Goal: Transaction & Acquisition: Purchase product/service

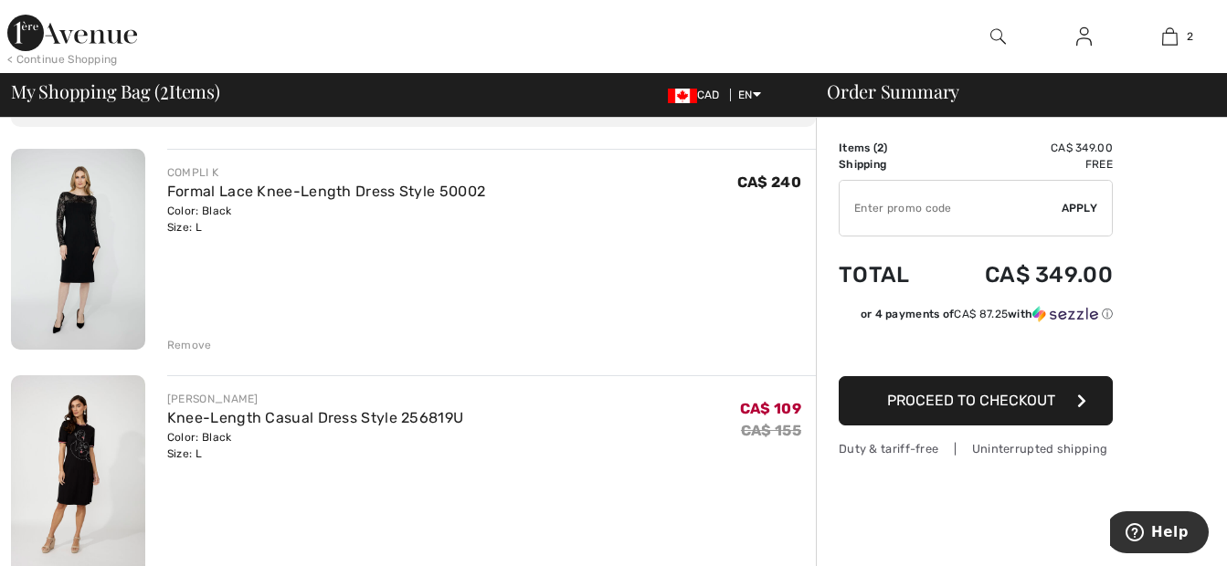
scroll to position [91, 0]
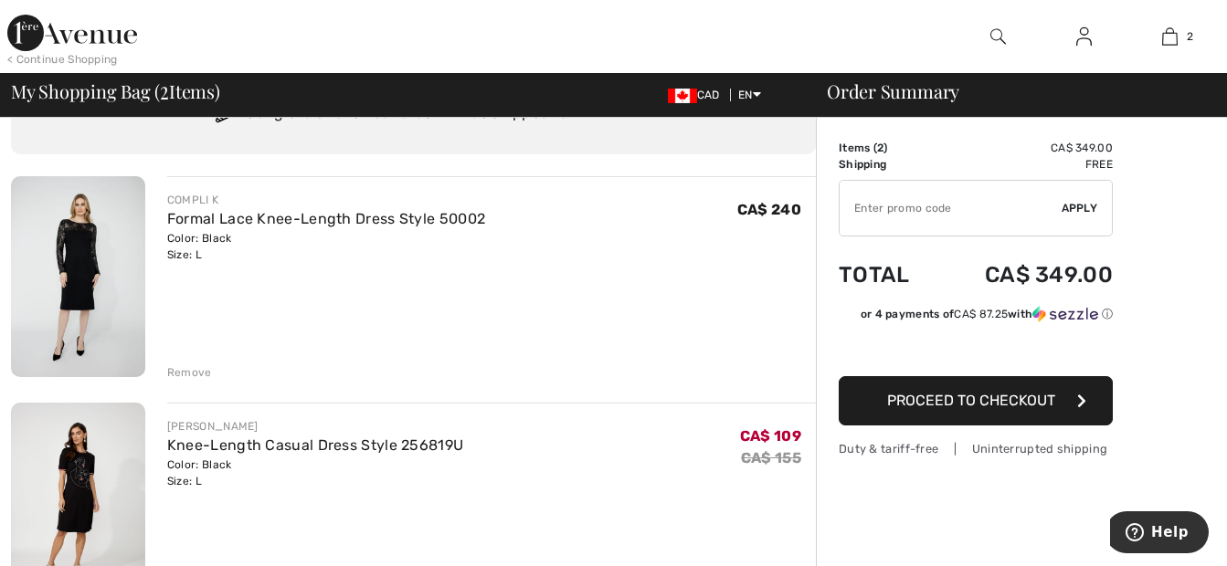
click at [73, 274] on img at bounding box center [78, 276] width 134 height 201
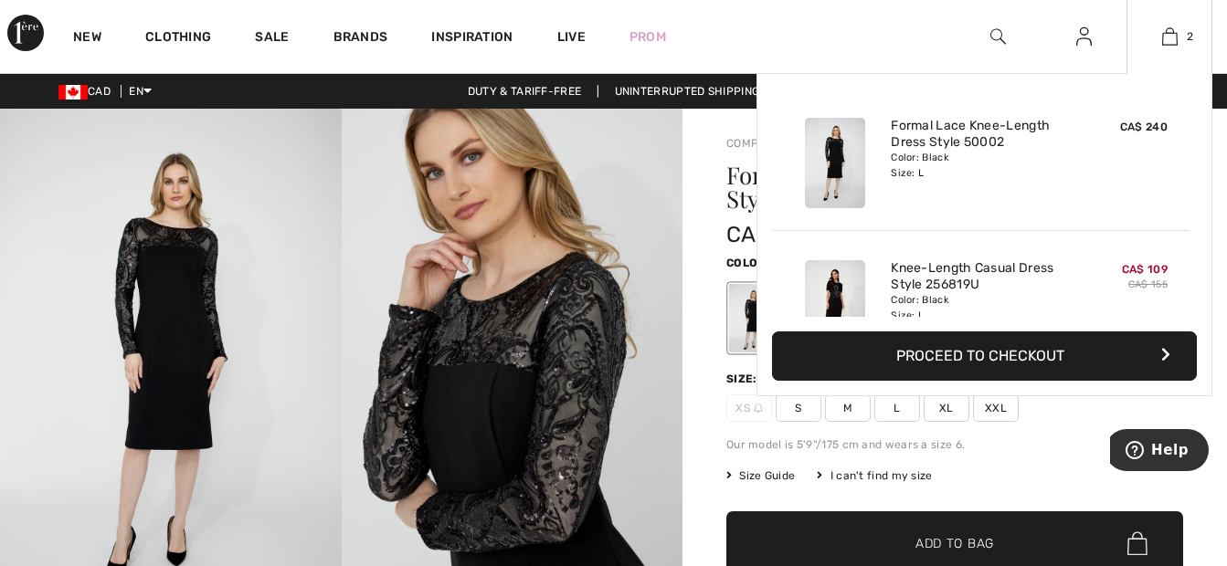
click at [834, 286] on img at bounding box center [835, 305] width 60 height 90
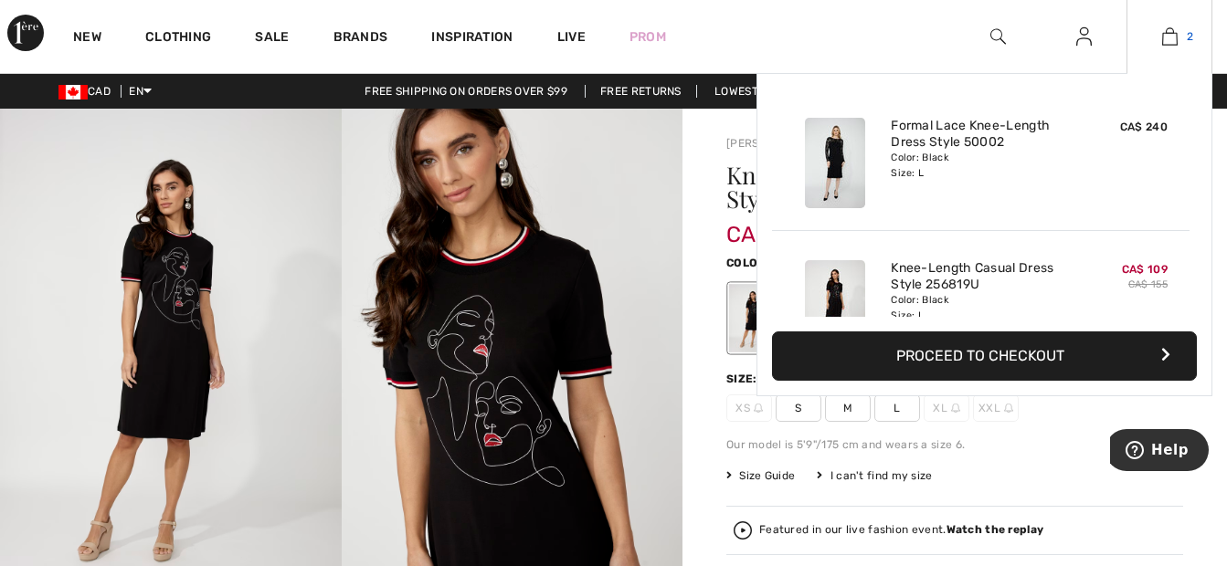
click at [1169, 37] on img at bounding box center [1170, 37] width 16 height 22
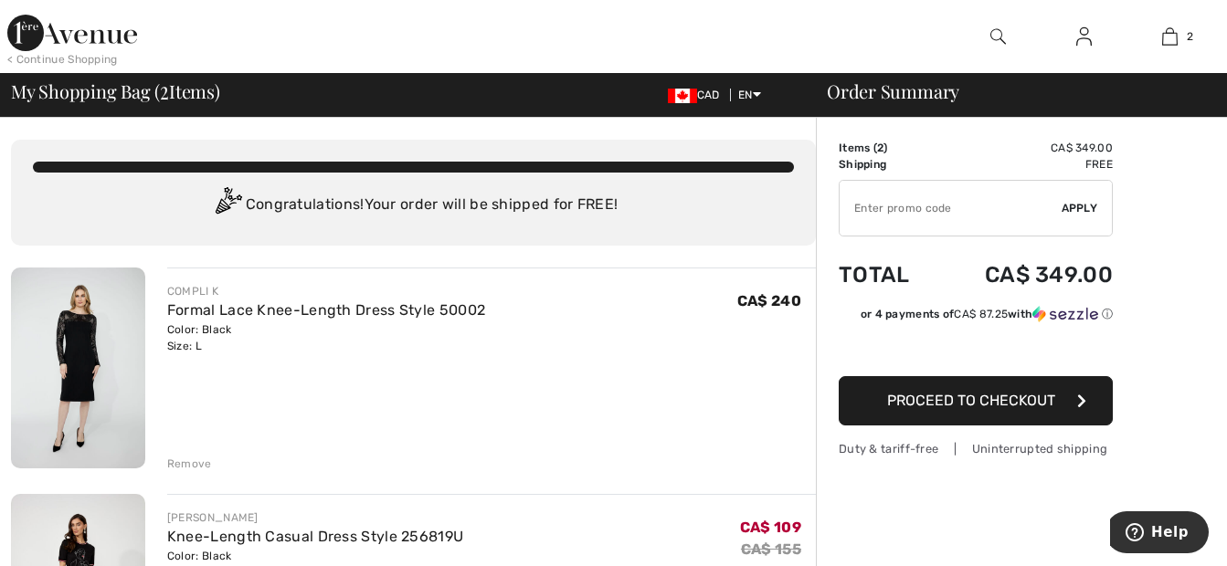
click at [1028, 403] on span "Proceed to Checkout" at bounding box center [971, 400] width 168 height 17
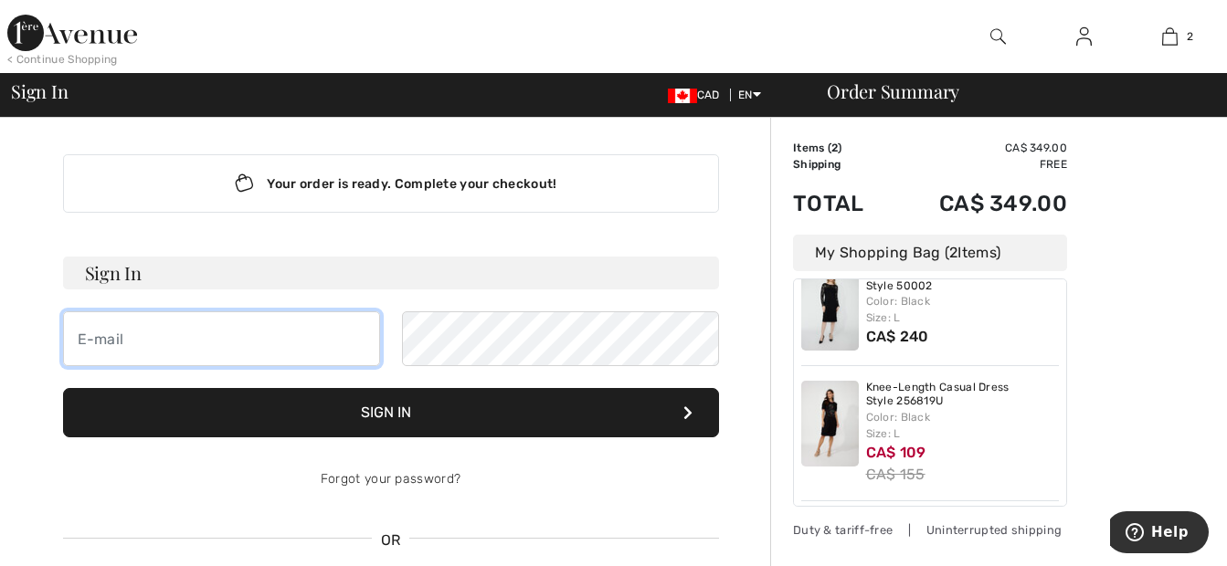
click at [167, 334] on input "email" at bounding box center [221, 339] width 317 height 55
type input "jacrea53@hotmail.com"
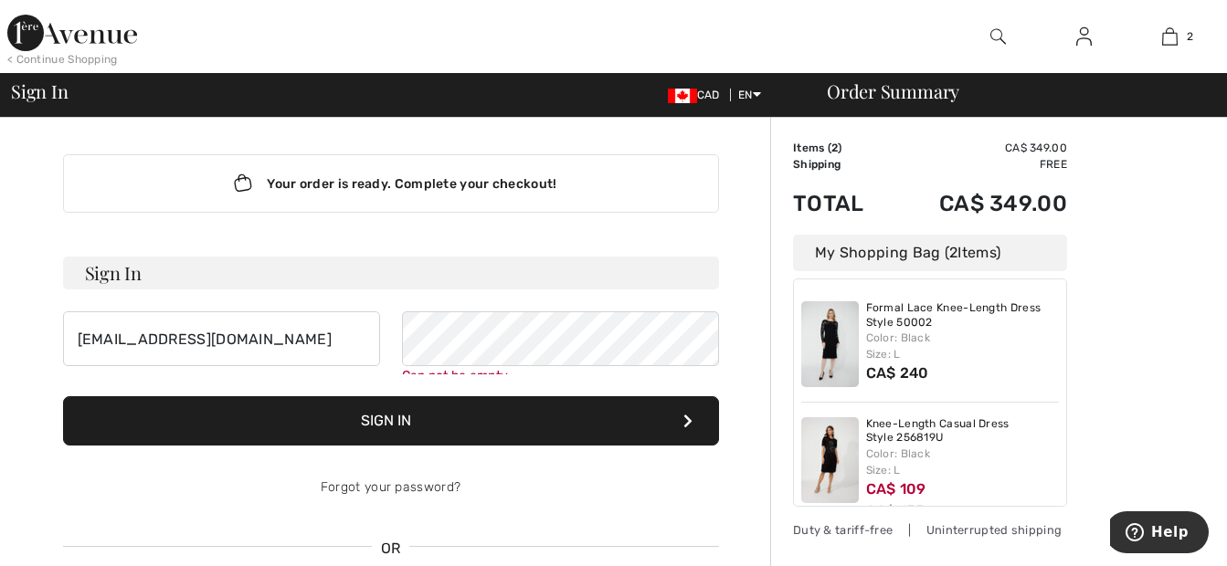
click at [502, 424] on button "Sign In" at bounding box center [391, 421] width 656 height 49
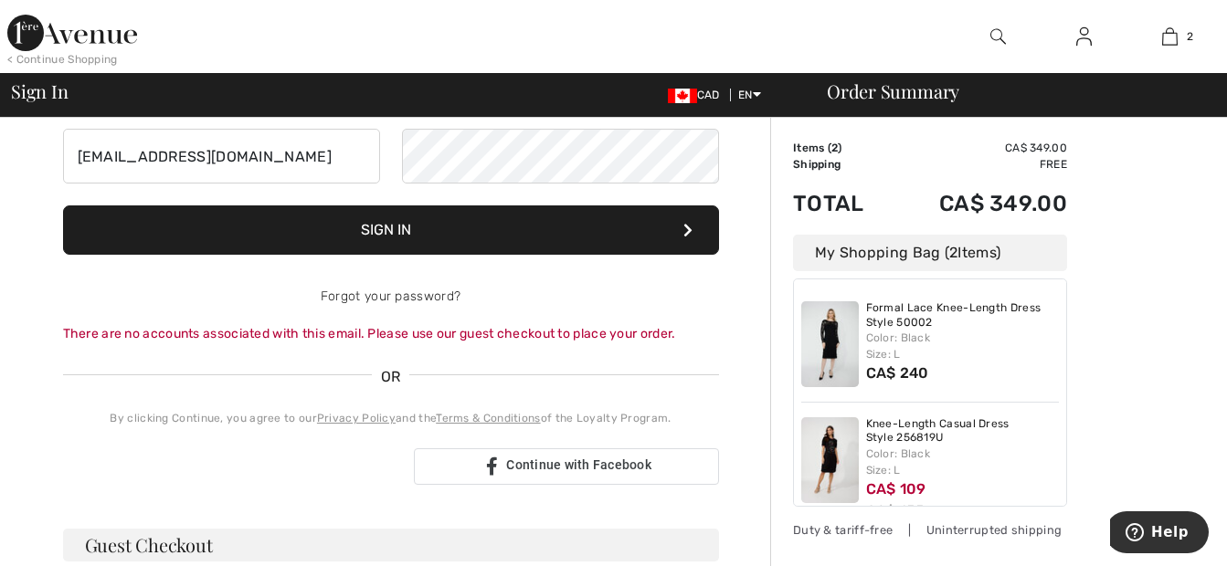
scroll to position [91, 0]
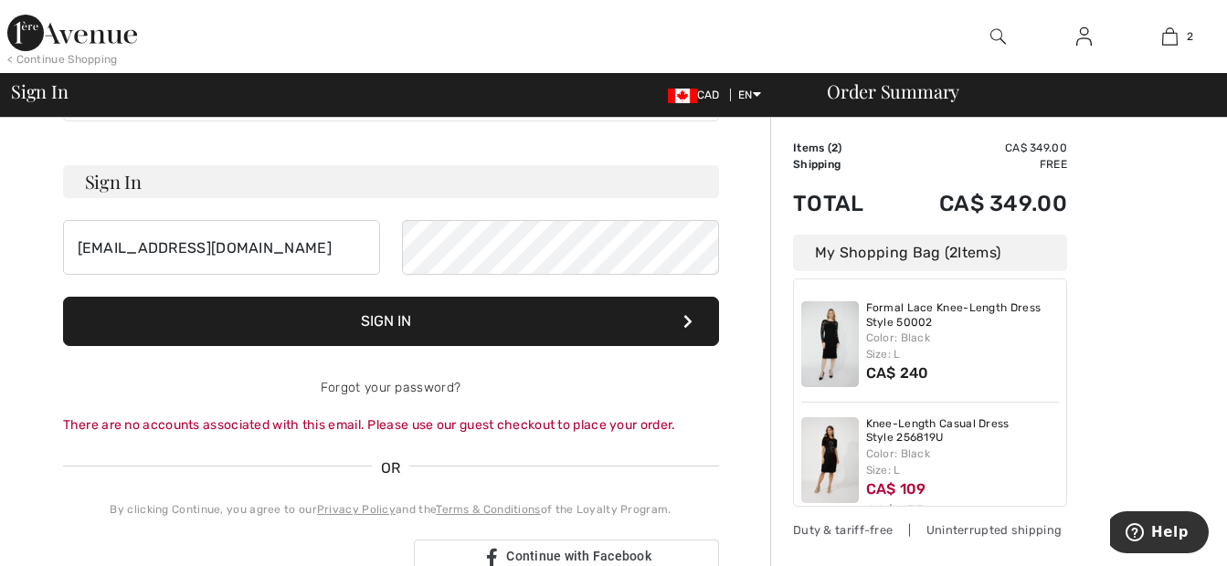
click at [1085, 34] on img at bounding box center [1084, 37] width 16 height 22
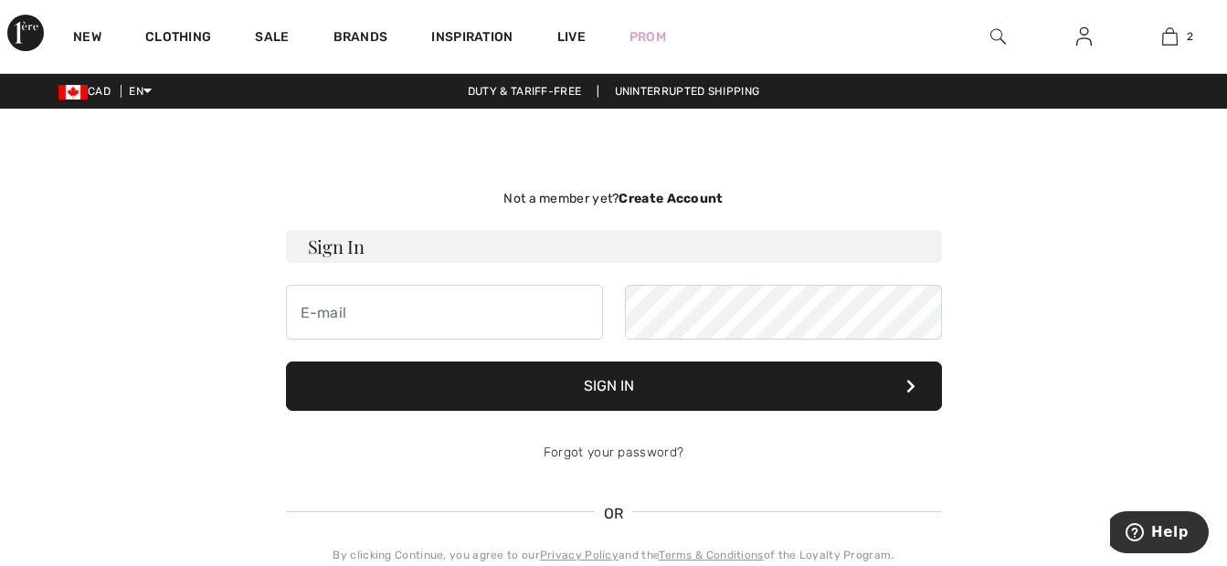
click at [687, 201] on strong "Create Account" at bounding box center [671, 199] width 104 height 16
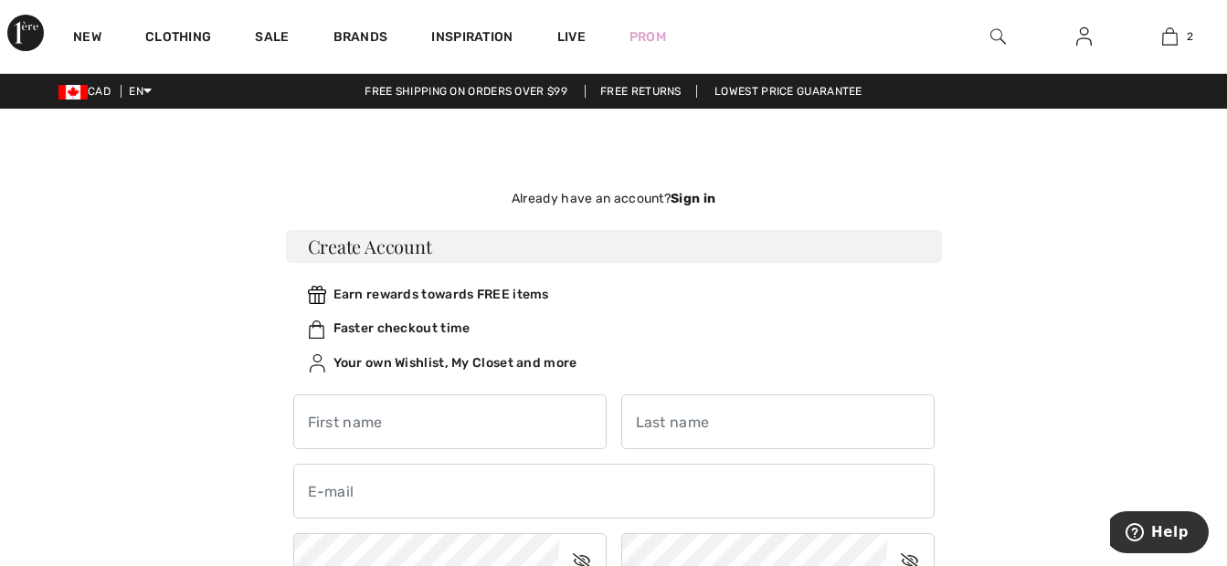
scroll to position [91, 0]
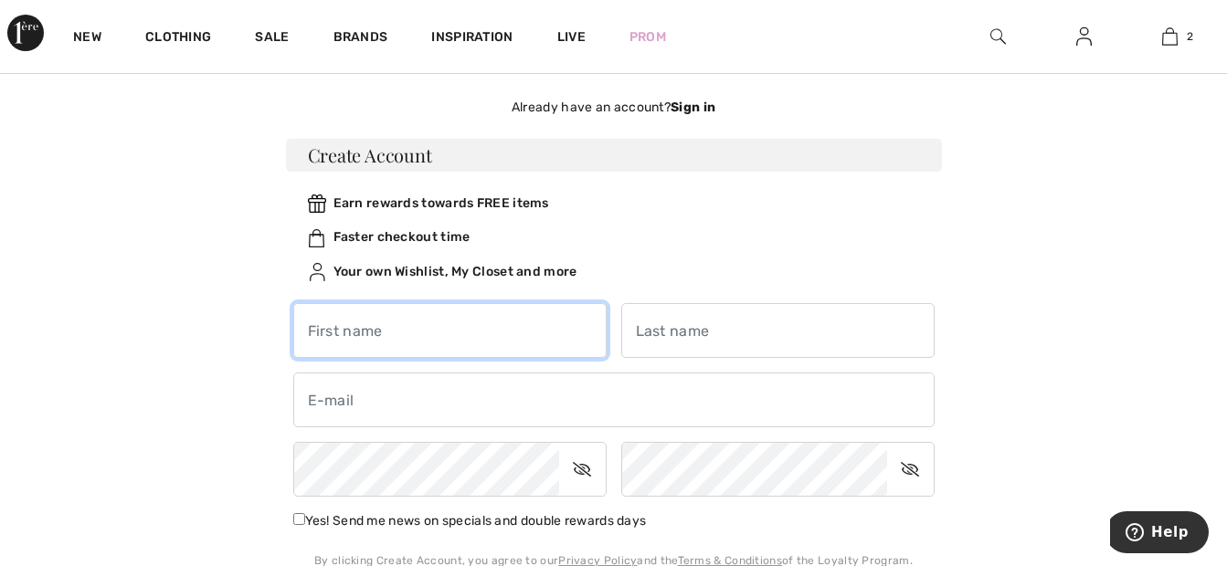
click at [384, 333] on input "text" at bounding box center [449, 330] width 313 height 55
type input "[PERSON_NAME]"
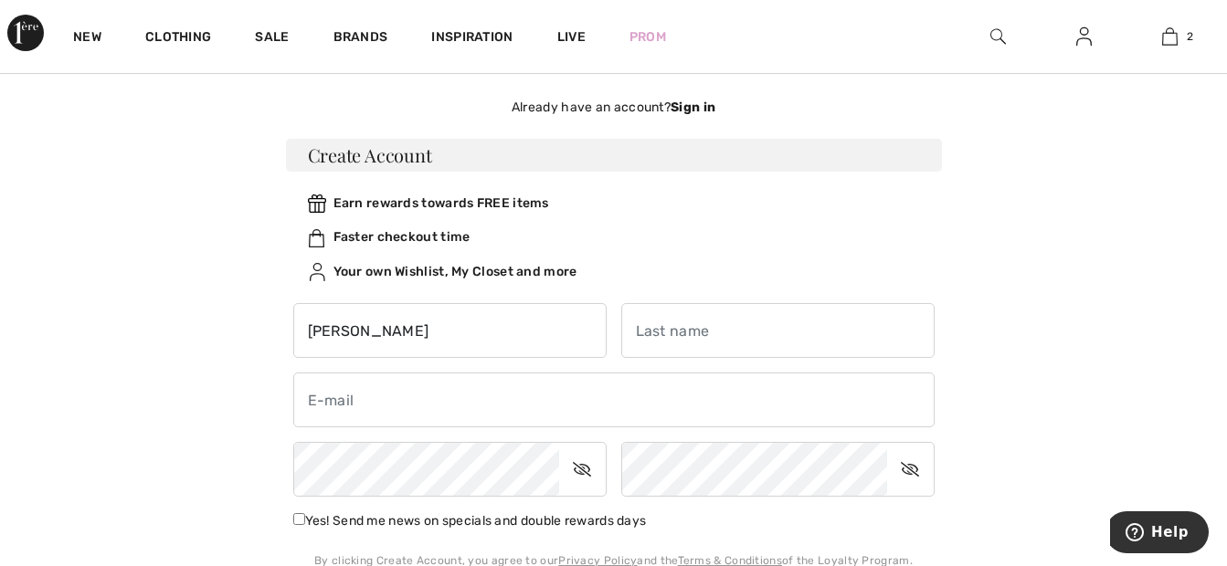
type input "pelletier"
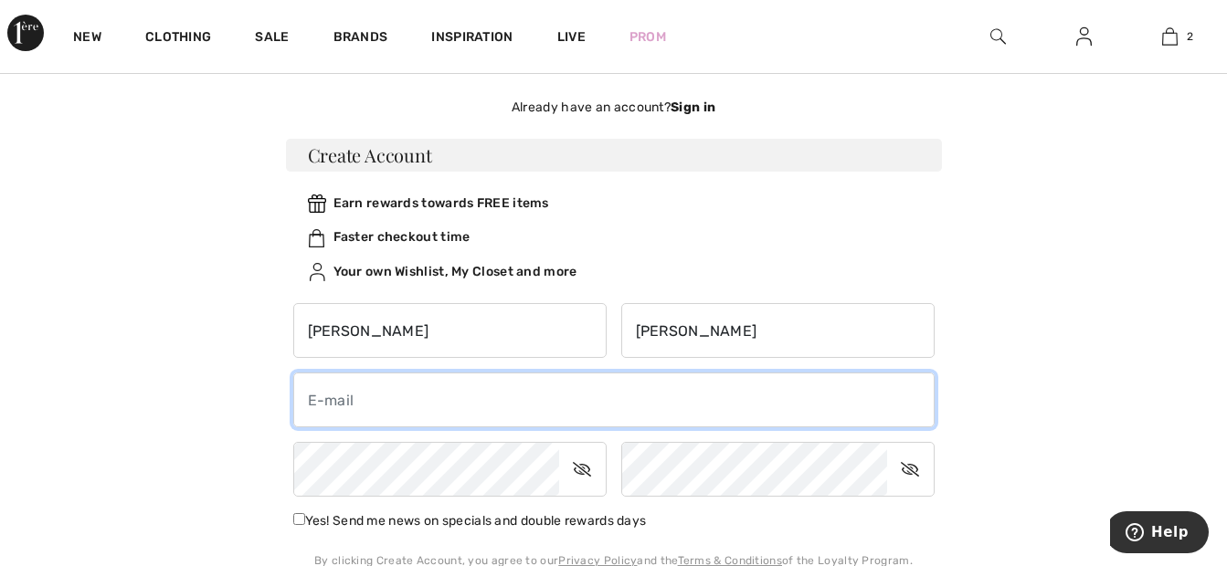
type input "jacrea53@hotmail.com"
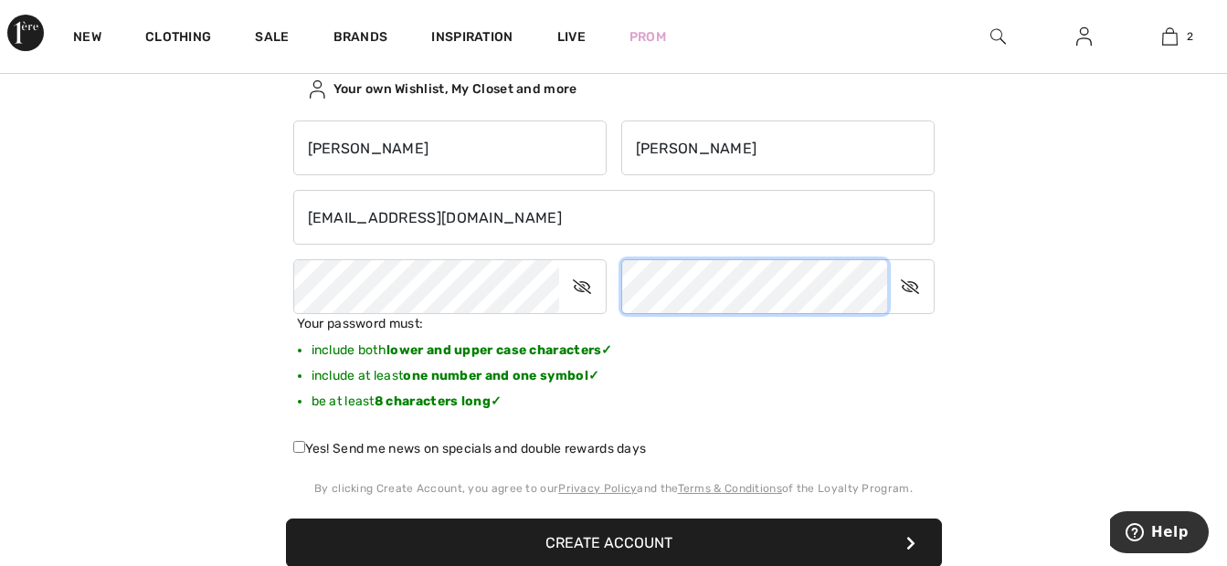
scroll to position [365, 0]
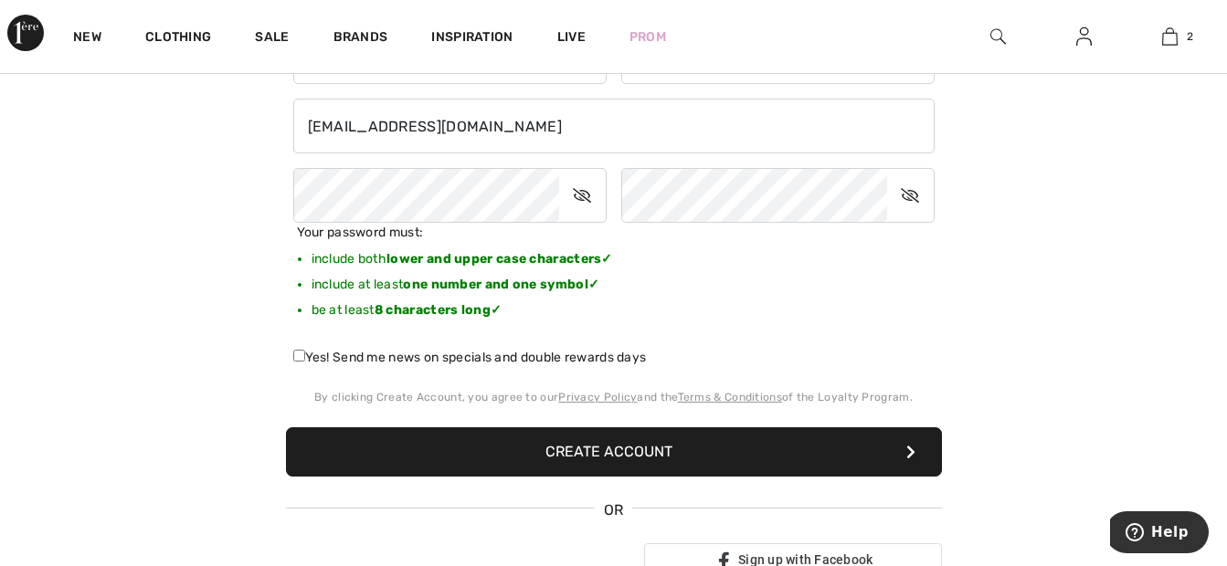
click at [618, 450] on button "Create Account" at bounding box center [614, 452] width 656 height 49
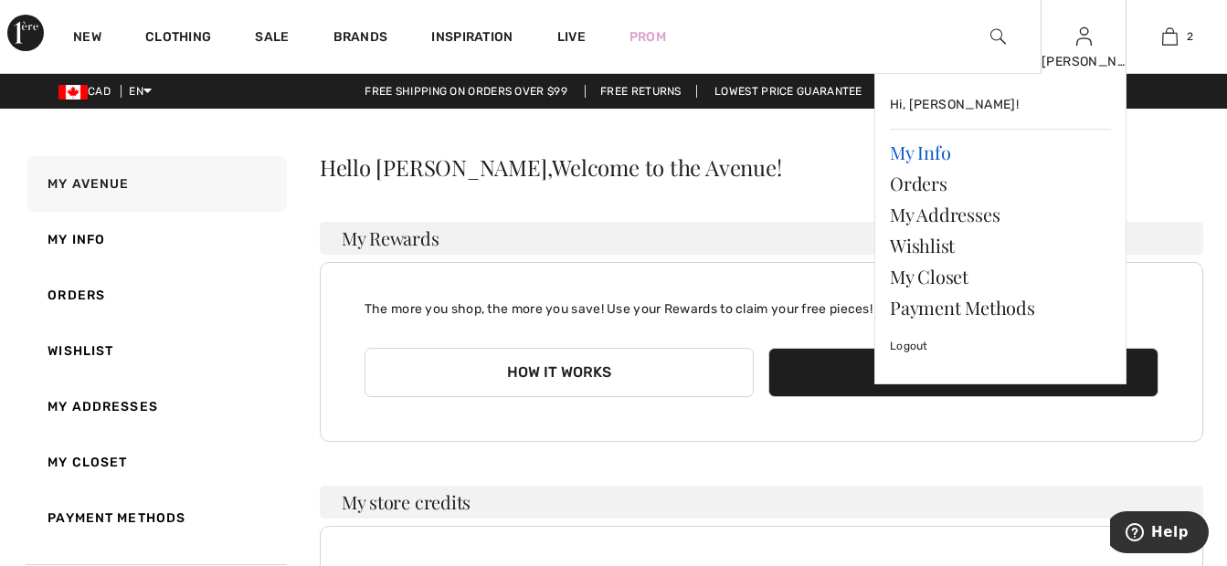
click at [935, 153] on link "My Info" at bounding box center [1000, 152] width 221 height 31
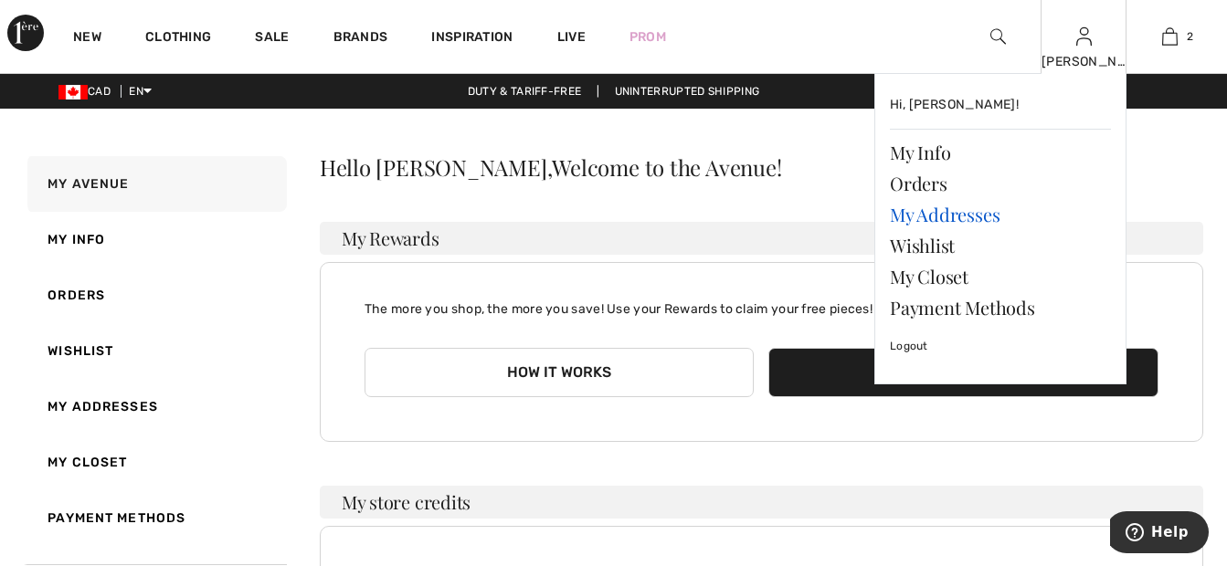
click at [960, 217] on link "My Addresses" at bounding box center [1000, 214] width 221 height 31
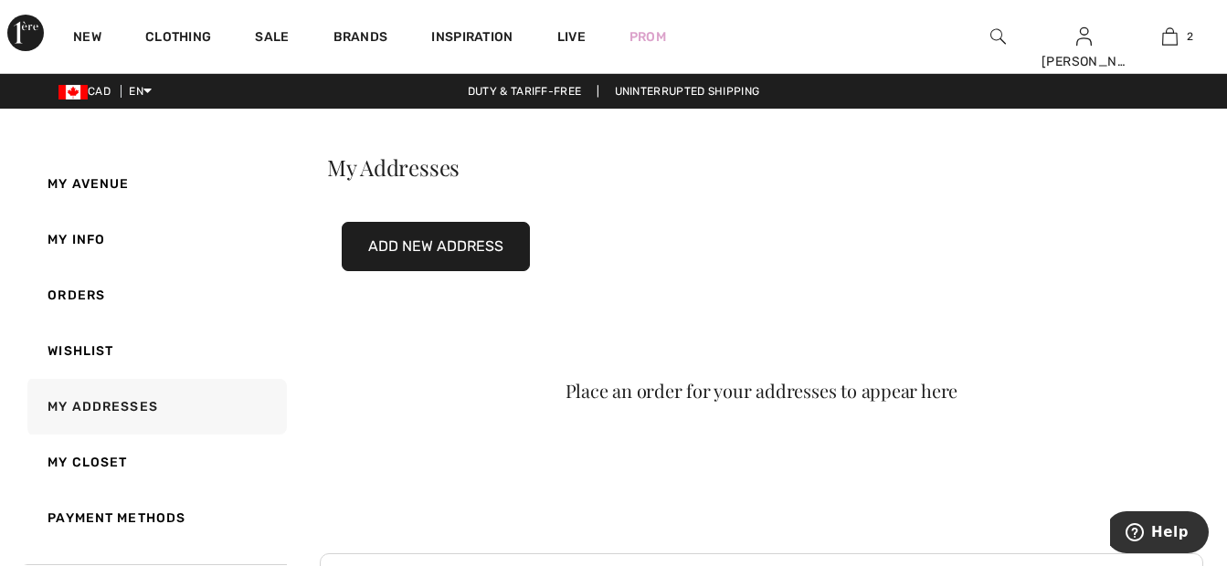
click at [457, 243] on button "Add New Address" at bounding box center [436, 246] width 188 height 49
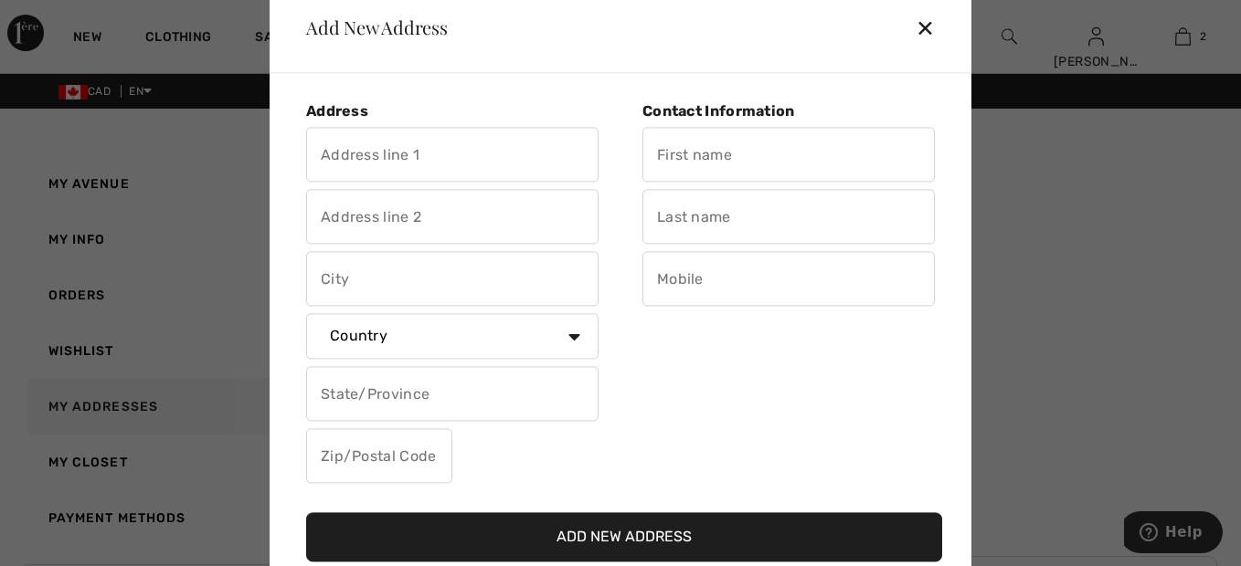
click at [439, 149] on input "text" at bounding box center [452, 155] width 292 height 55
type input "620 Rang Double"
type input "Saint-Pie"
select select "CA"
select select "QC"
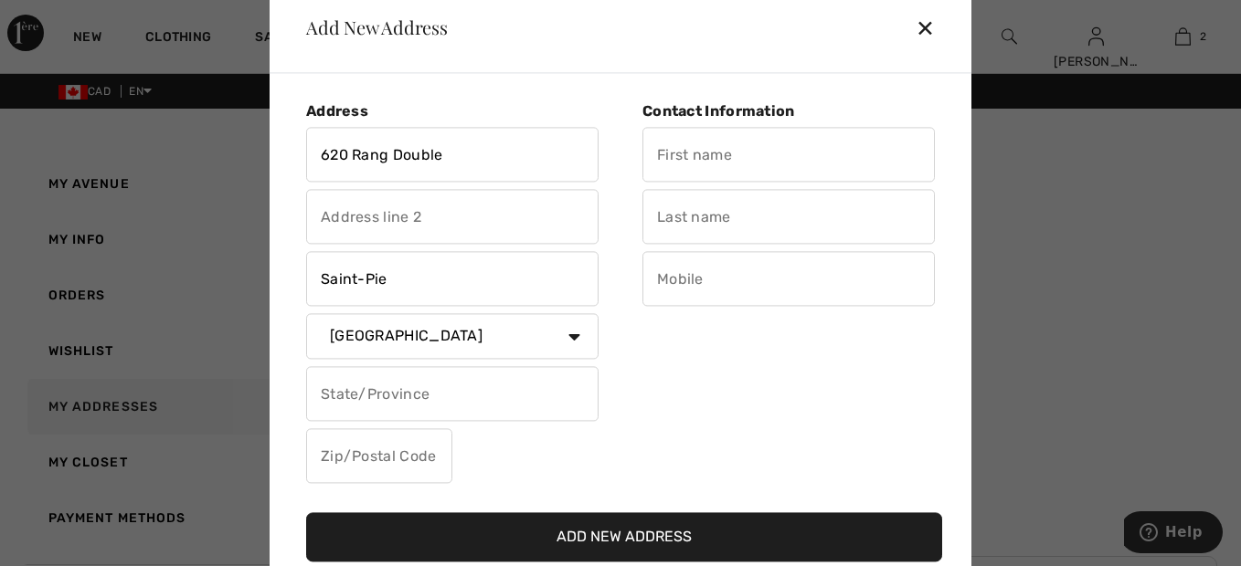
type input "J0H 1W0"
type input "jacqueline"
type input "pelletier"
type input "4504693076"
type input "J0H1W0"
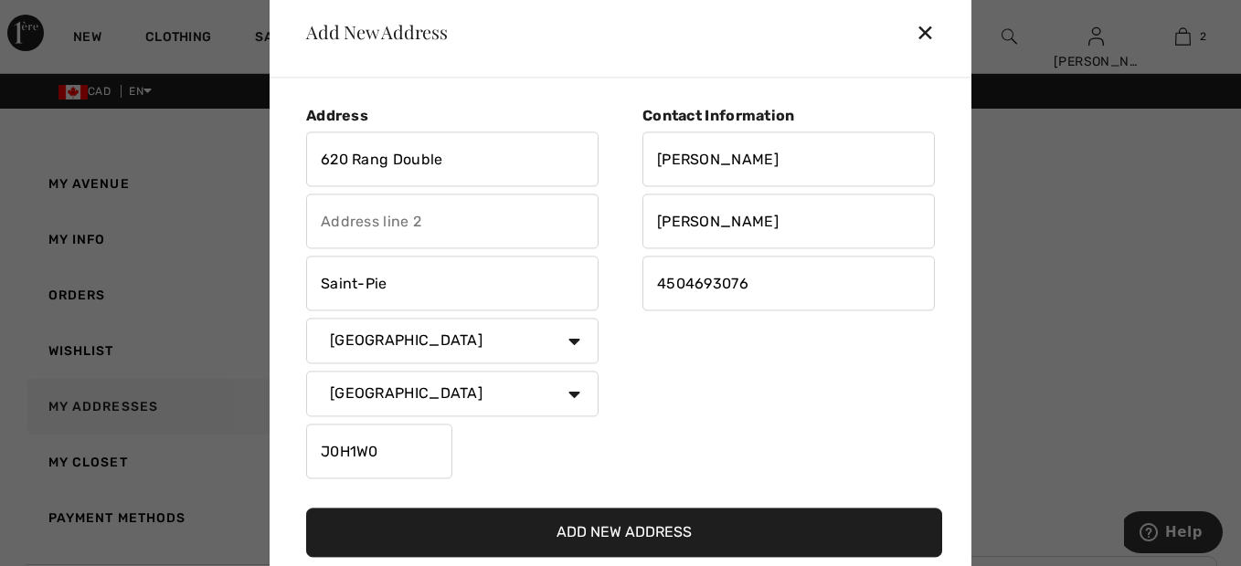
click at [660, 533] on button "Add New Address" at bounding box center [624, 533] width 636 height 49
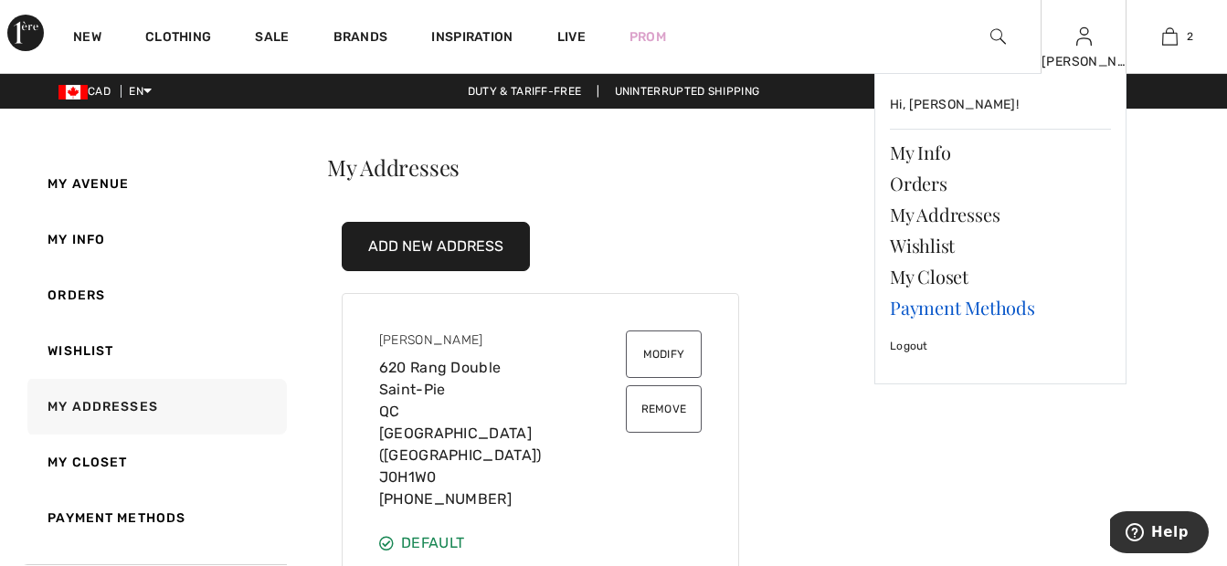
click at [979, 312] on link "Payment Methods" at bounding box center [1000, 307] width 221 height 31
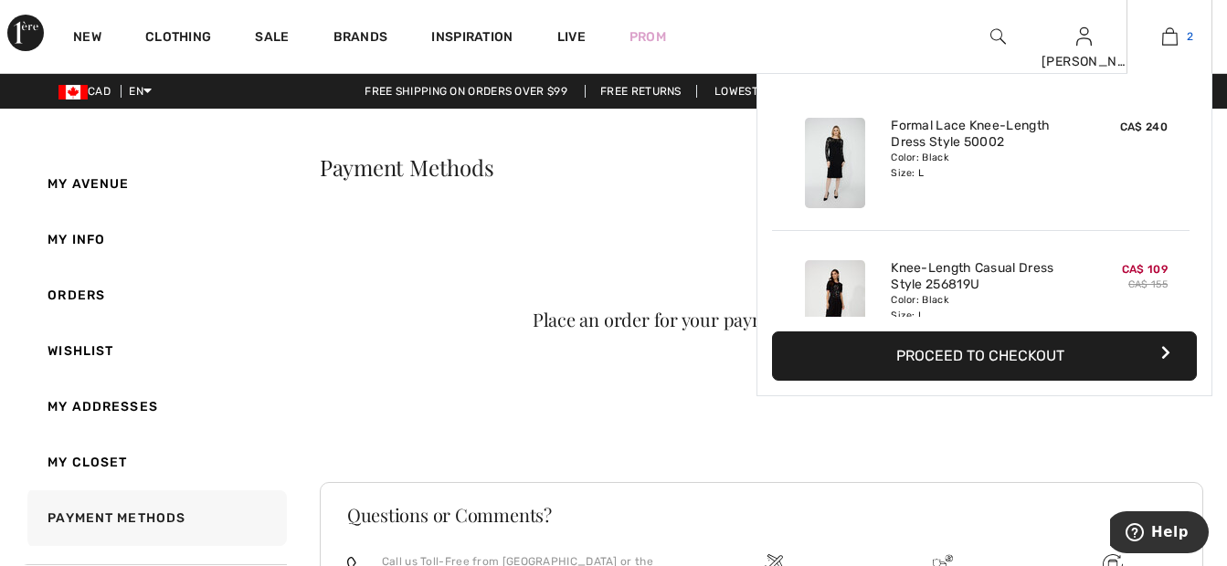
click at [1169, 41] on img at bounding box center [1170, 37] width 16 height 22
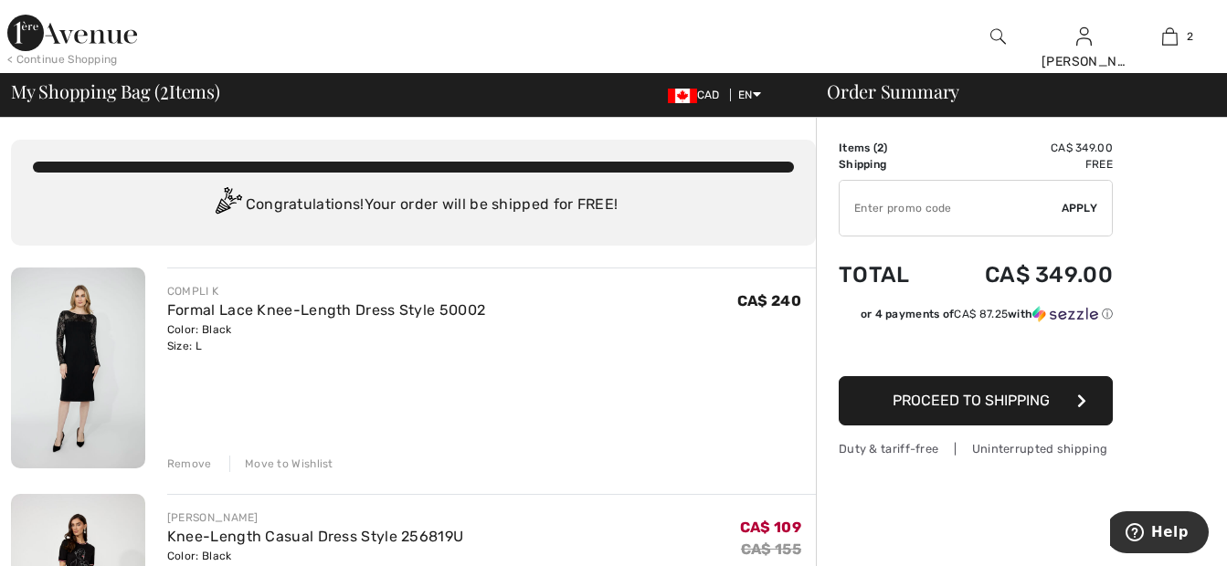
click at [1033, 399] on span "Proceed to Shipping" at bounding box center [971, 400] width 157 height 17
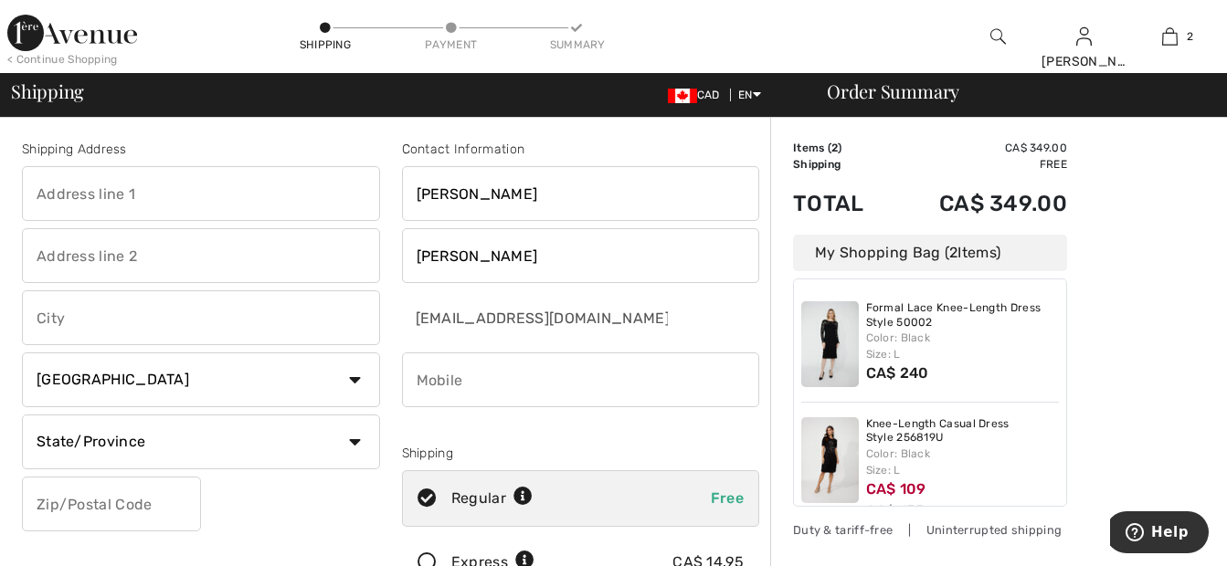
click at [271, 192] on input "text" at bounding box center [201, 193] width 358 height 55
type input "620 Rang Double"
type input "Saint-Pie"
select select "QC"
type input "J0H1W0"
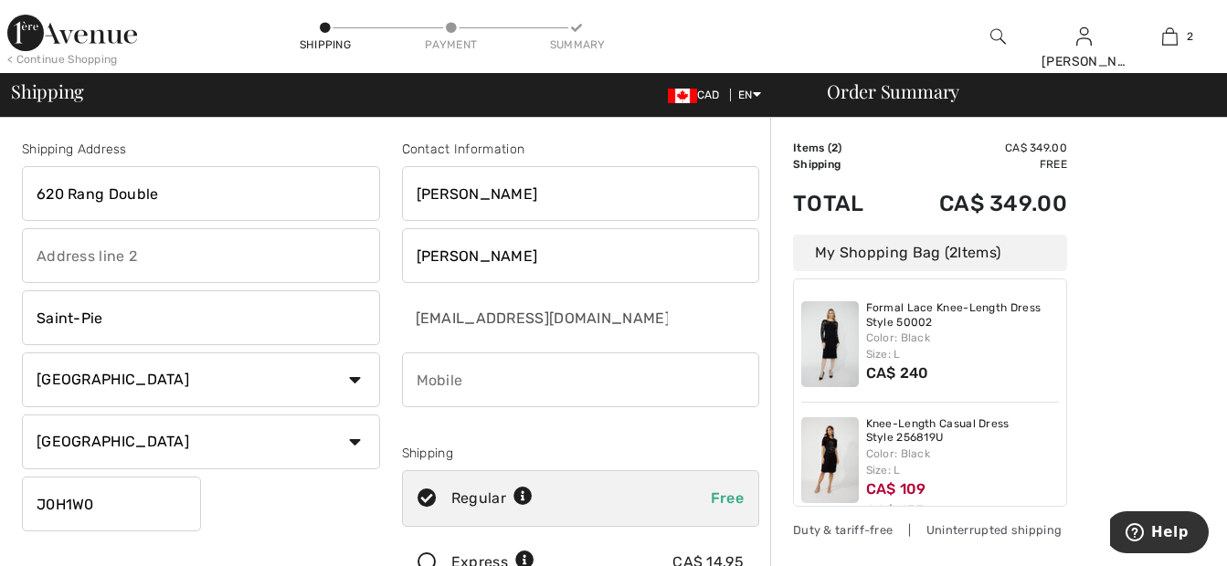
type input "4504693076"
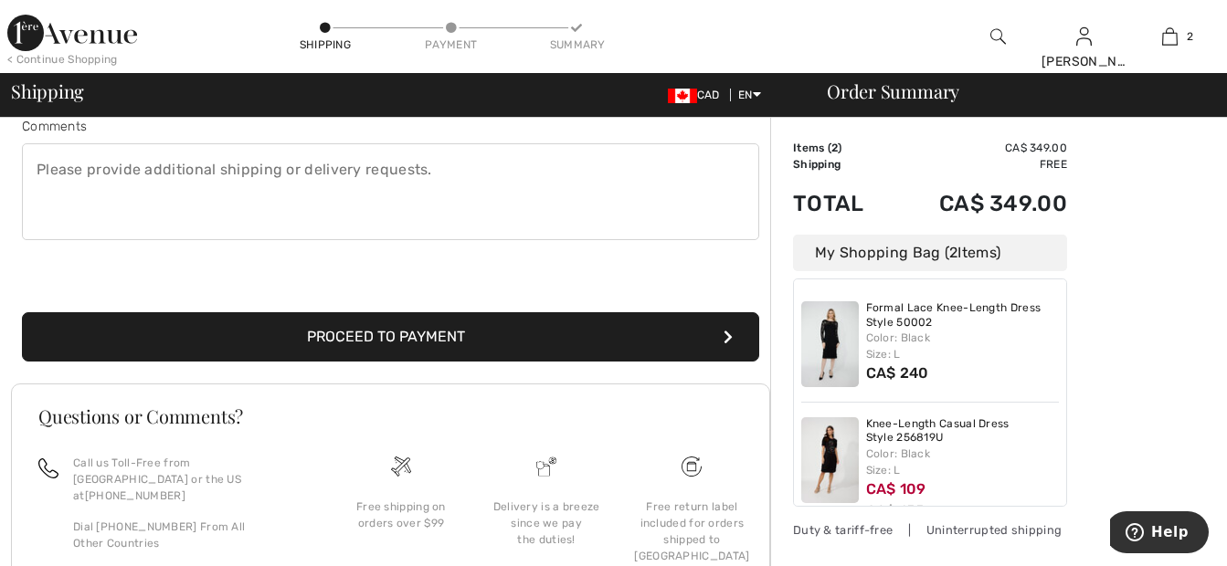
scroll to position [548, 0]
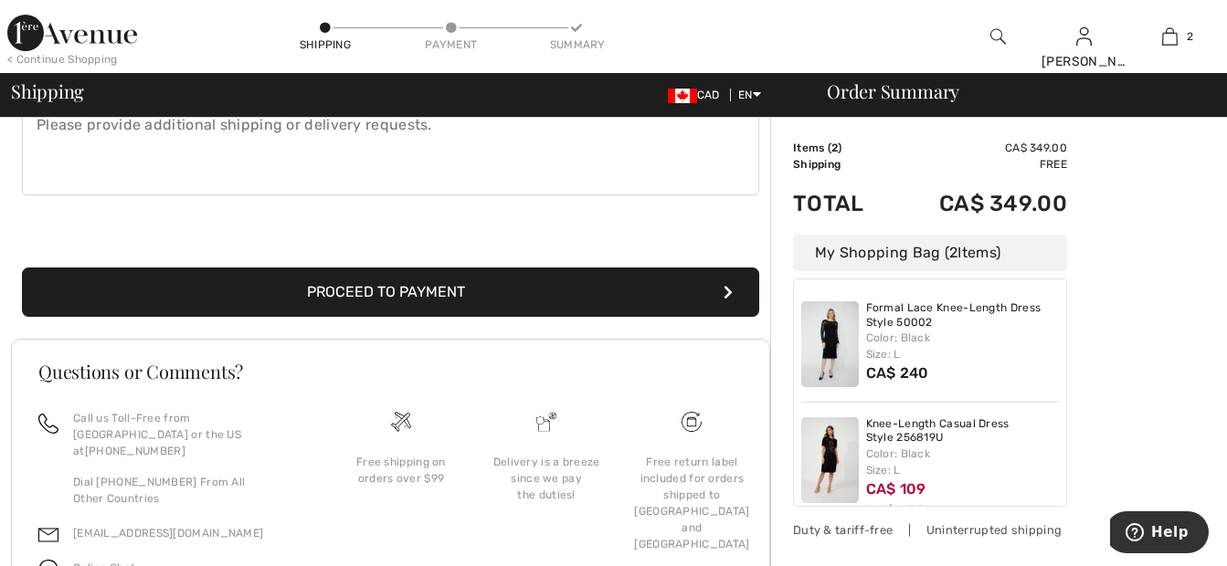
click at [526, 286] on button "Proceed to Payment" at bounding box center [390, 292] width 737 height 49
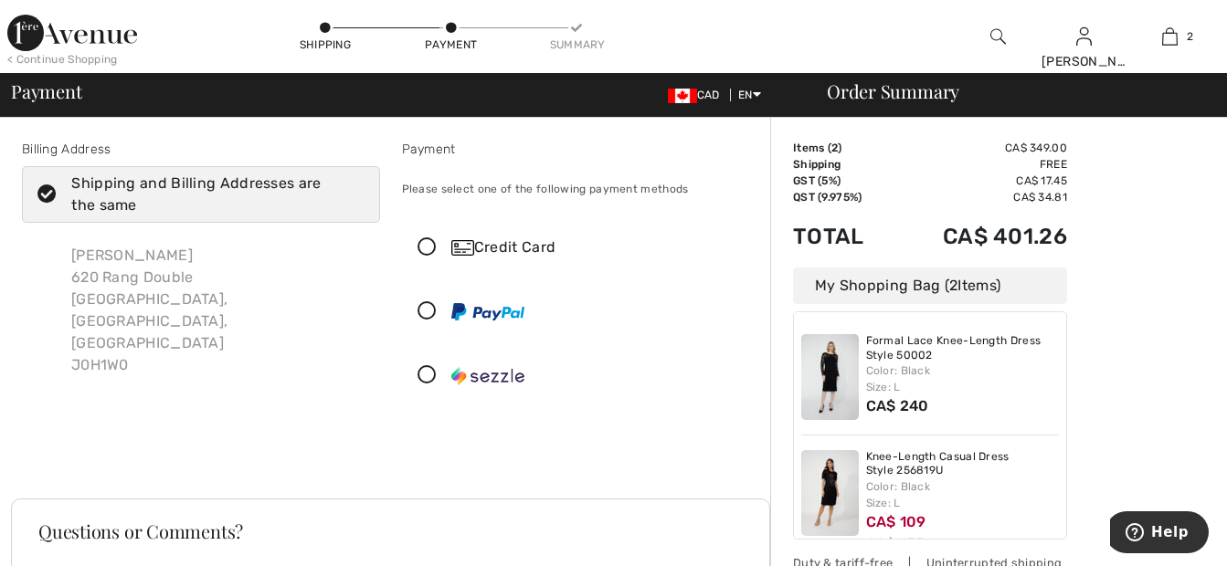
click at [496, 247] on div "Credit Card" at bounding box center [598, 248] width 295 height 22
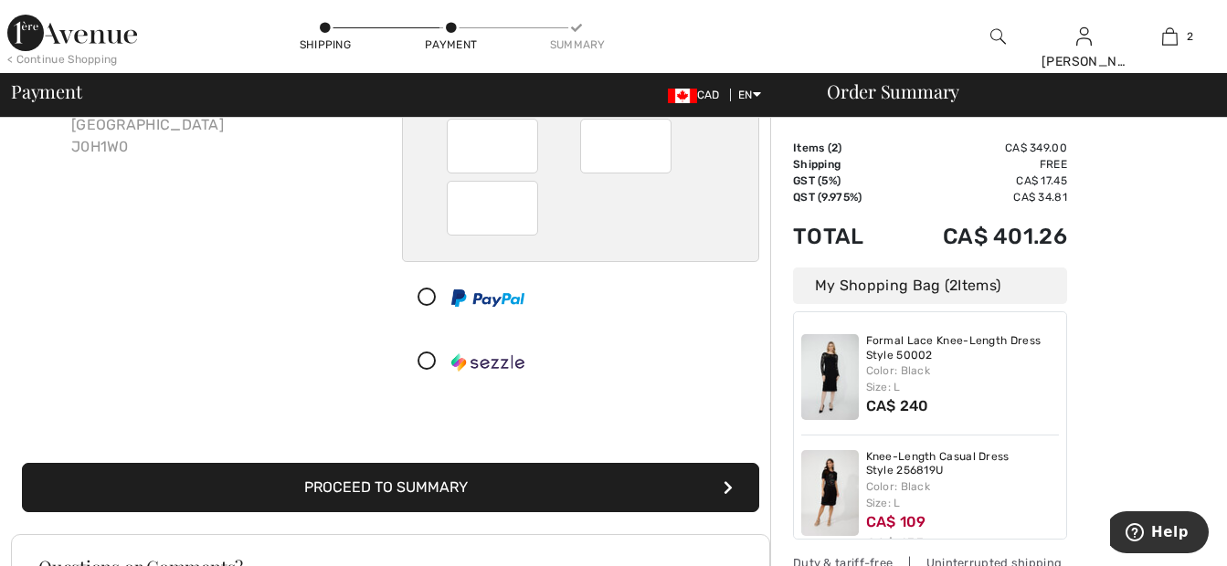
scroll to position [274, 0]
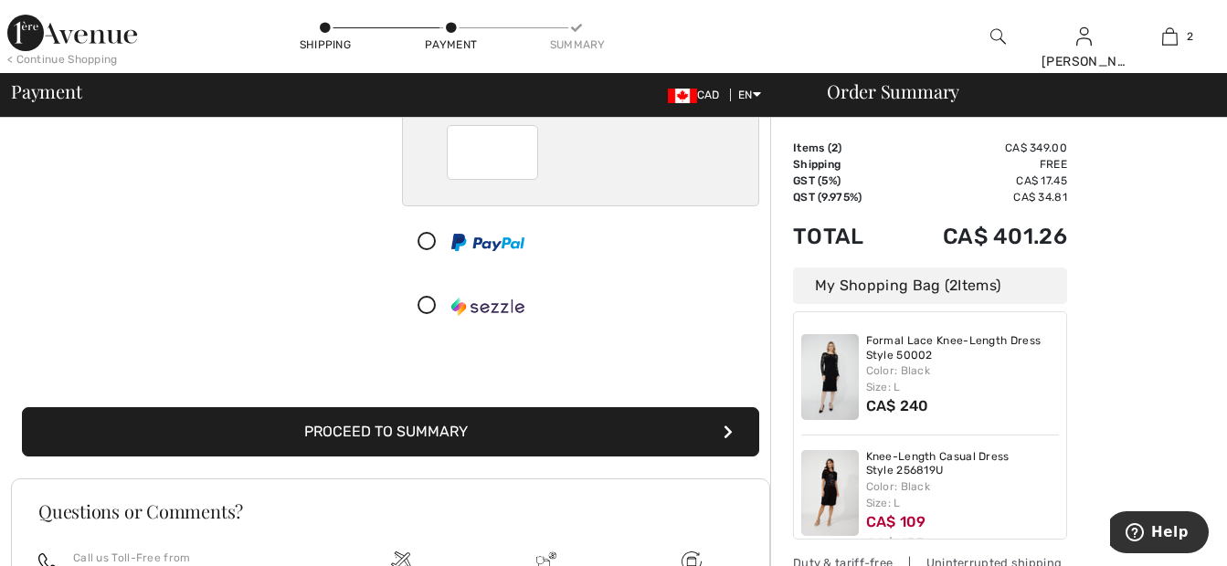
click at [701, 438] on button "Proceed to Summary" at bounding box center [390, 431] width 737 height 49
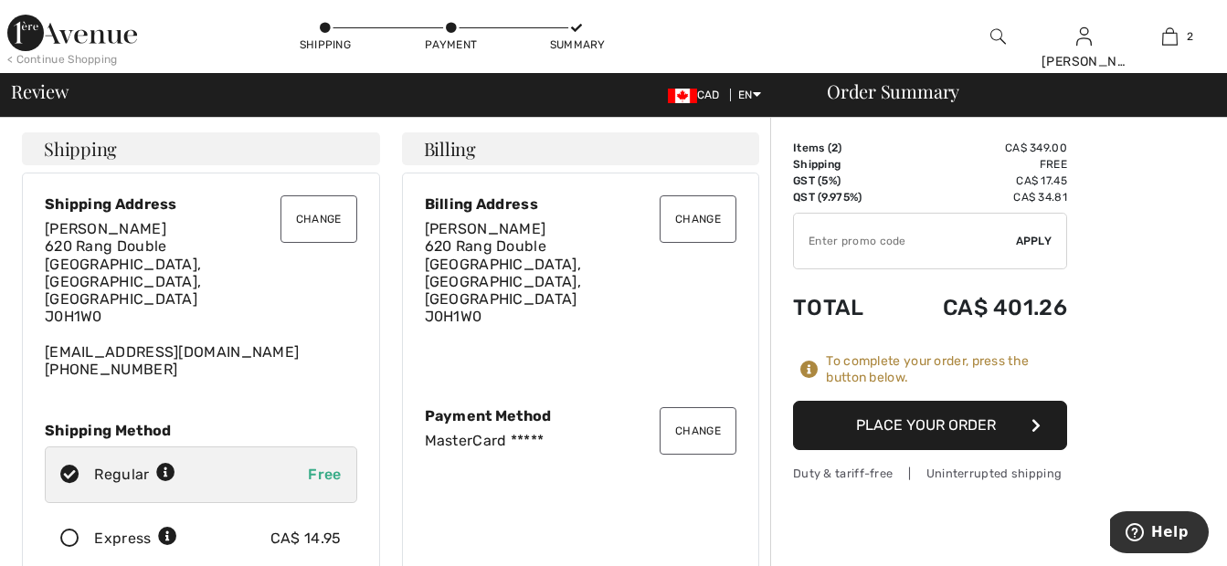
click at [979, 421] on button "Place Your Order" at bounding box center [930, 425] width 274 height 49
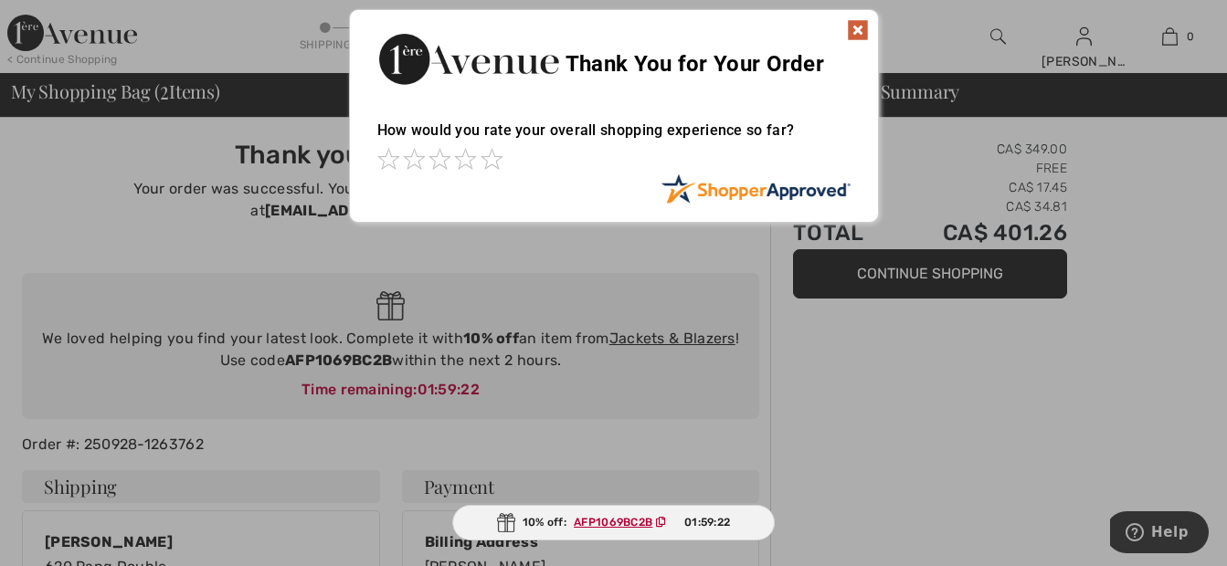
click at [858, 30] on img at bounding box center [858, 30] width 22 height 22
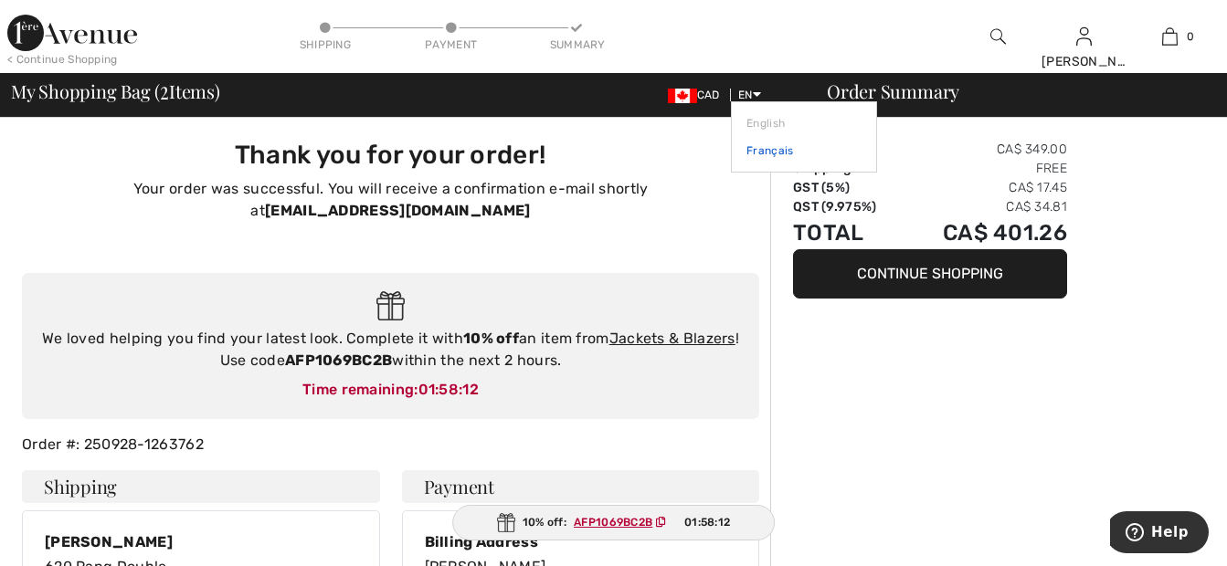
click at [757, 149] on link "Français" at bounding box center [803, 150] width 115 height 27
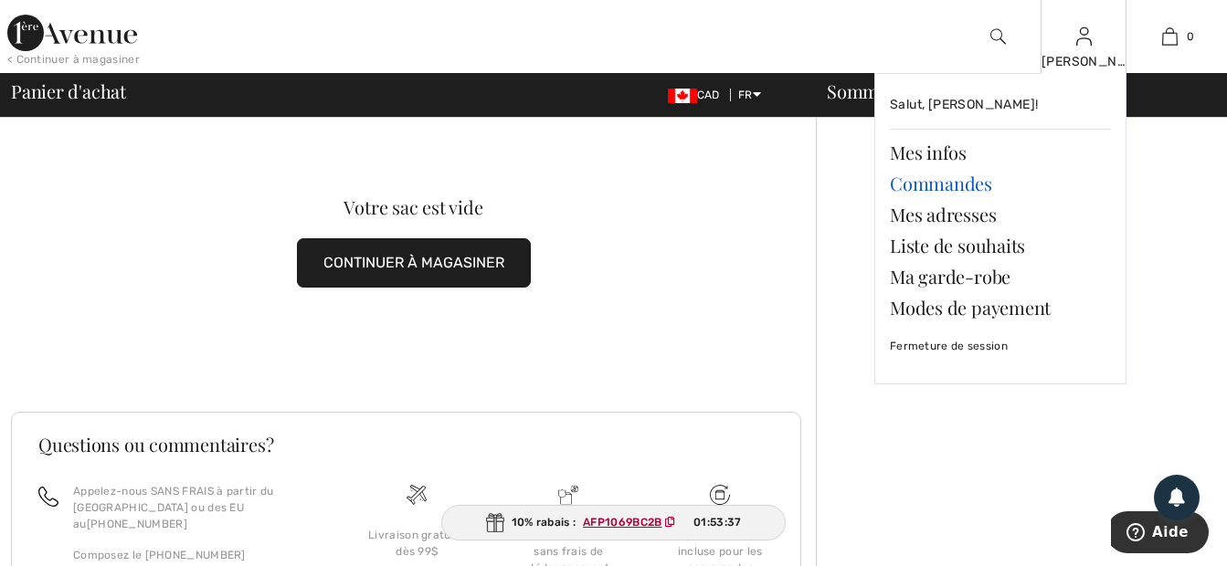
click at [932, 185] on link "Commandes" at bounding box center [1000, 183] width 221 height 31
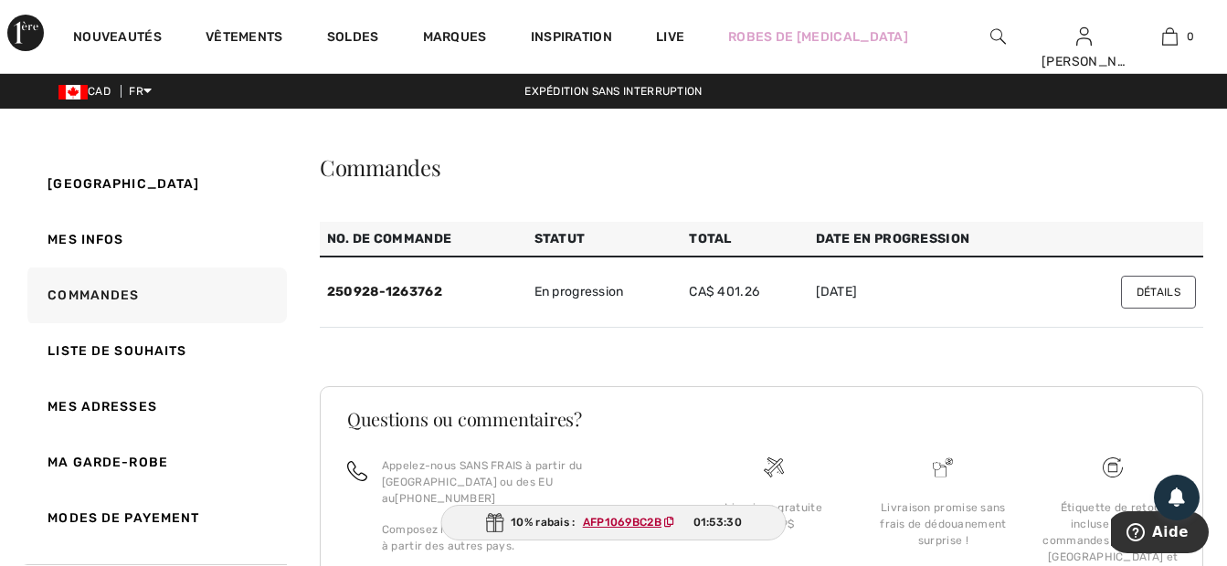
click at [1154, 291] on button "Détails" at bounding box center [1158, 292] width 75 height 33
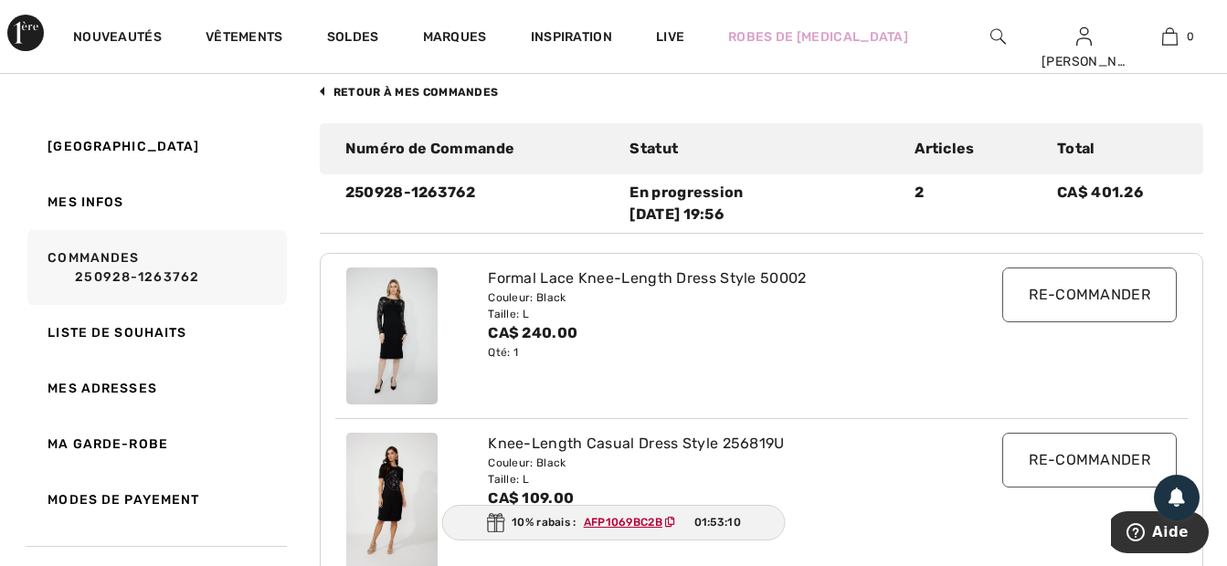
scroll to position [111, 0]
click at [644, 564] on div "Knee-Length Casual Dress Style 256819U Couleur: Black Taille: L CA$ 109.00 Qté:…" at bounding box center [725, 500] width 497 height 137
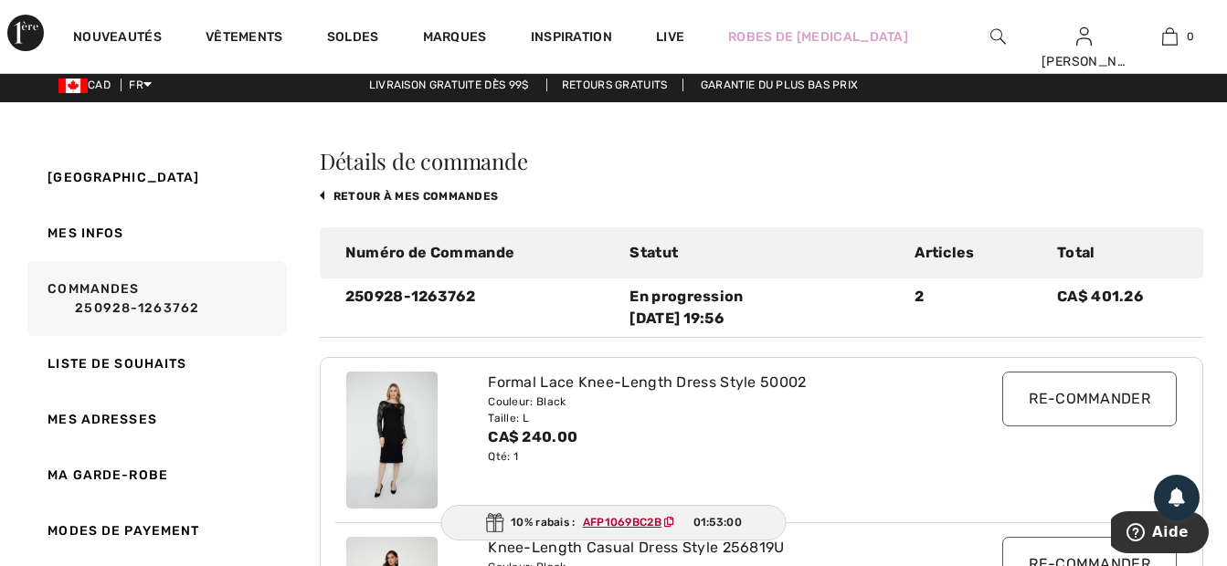
scroll to position [0, 0]
